Goal: Find specific page/section: Find specific page/section

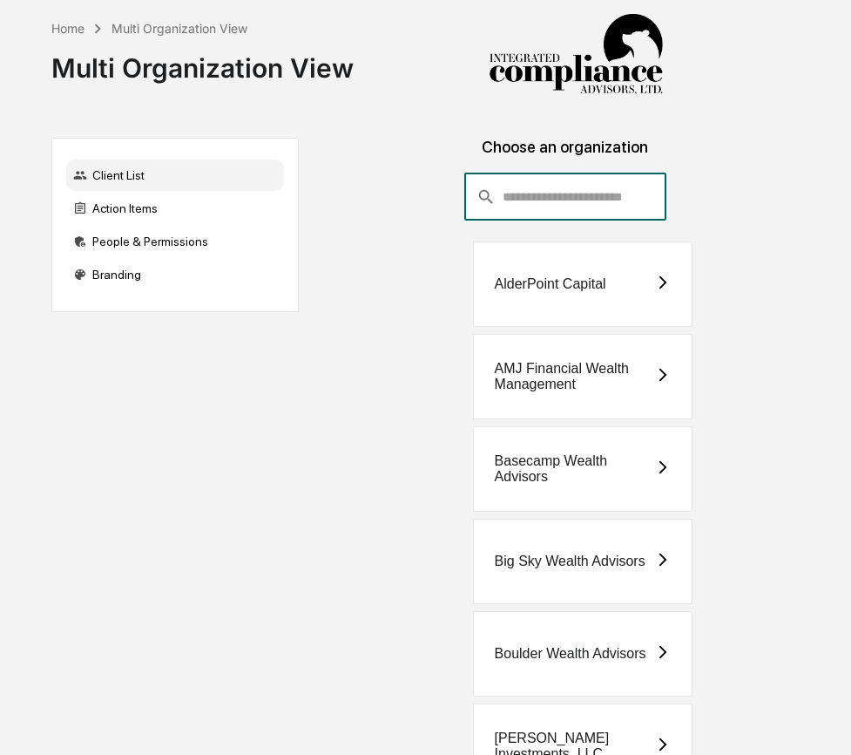
click at [548, 186] on input "consultant-dashboard__filter-organizations-search-bar" at bounding box center [584, 196] width 163 height 47
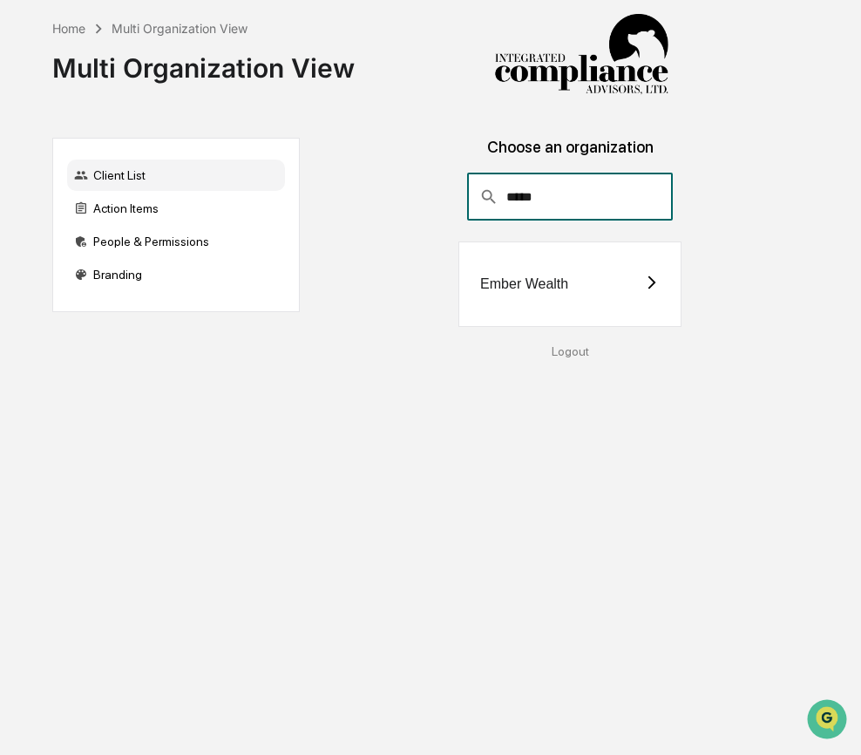
type input "*****"
click at [628, 283] on div "Ember Wealth" at bounding box center [569, 283] width 223 height 85
